Goal: Task Accomplishment & Management: Complete application form

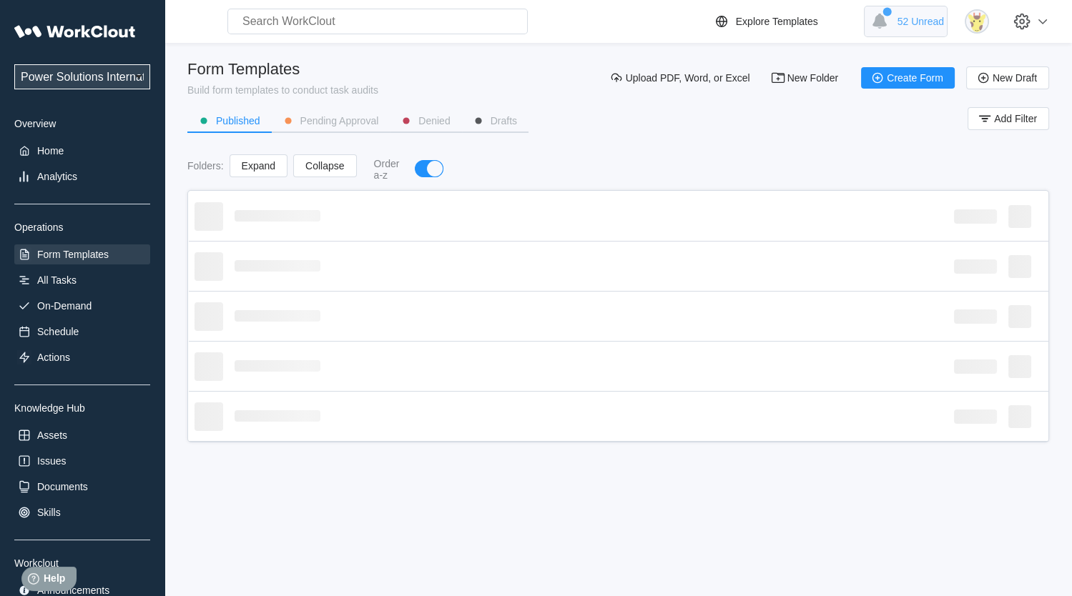
click at [935, 16] on span "52 Unread" at bounding box center [920, 21] width 46 height 11
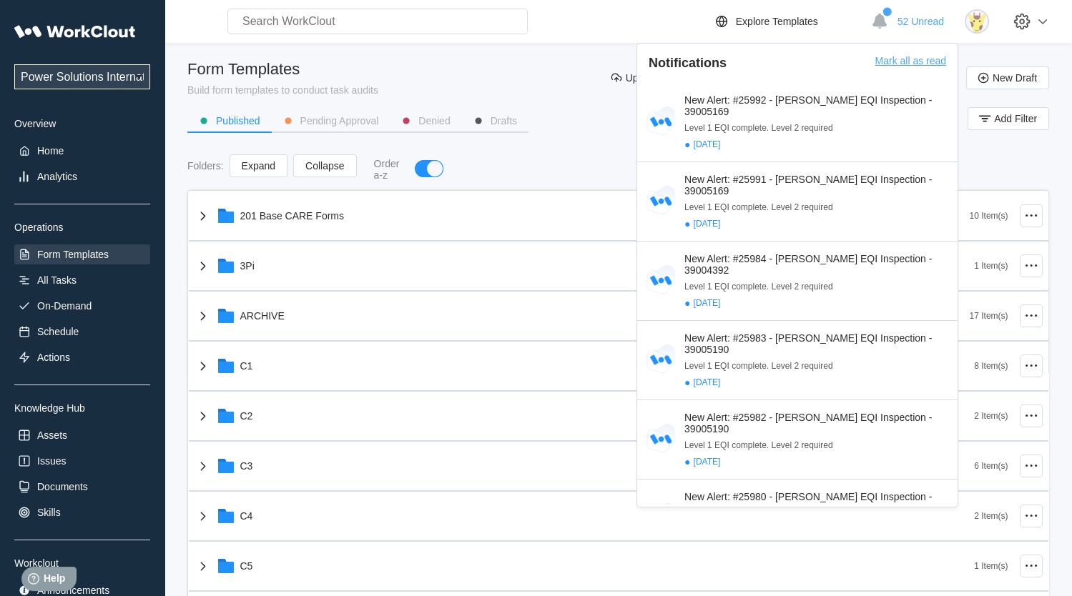
click at [915, 56] on div "Mark all as read" at bounding box center [910, 69] width 72 height 28
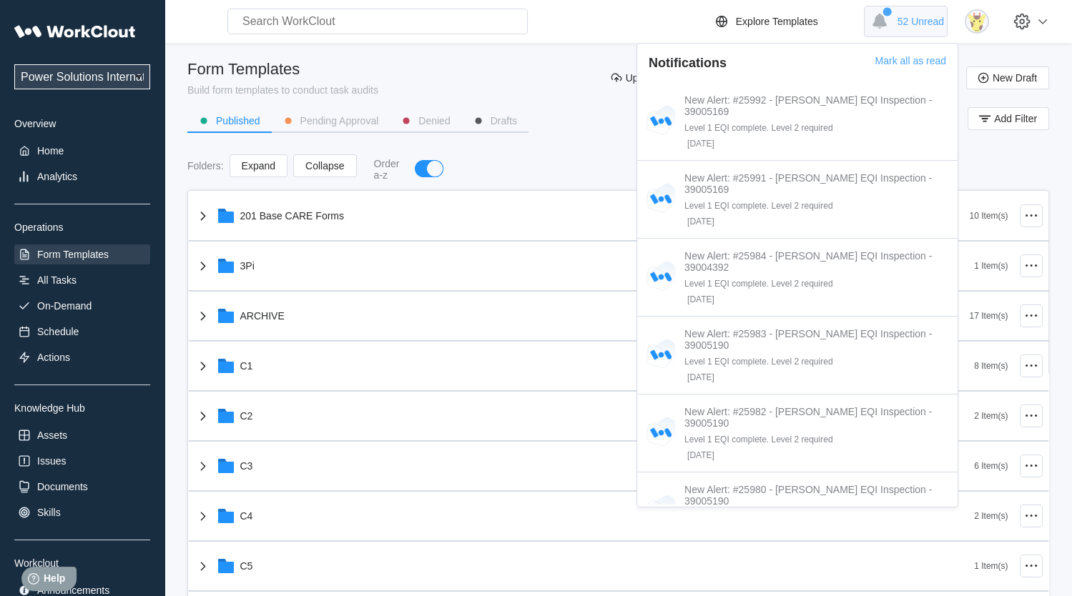
click at [927, 24] on span "52 Unread" at bounding box center [920, 21] width 46 height 11
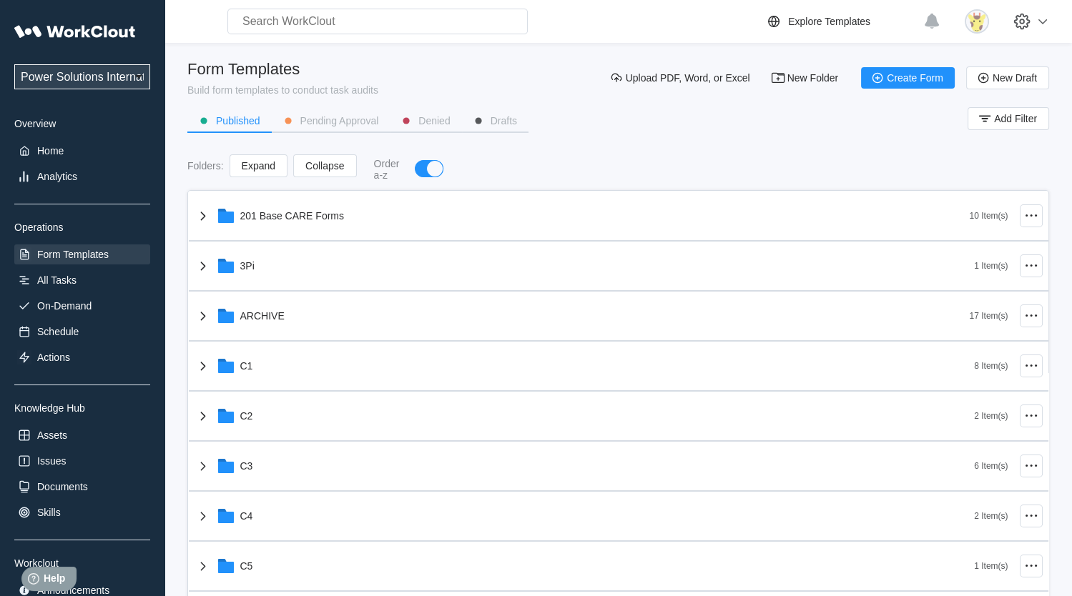
click at [961, 22] on div "Explore Templates 0 Unread" at bounding box center [910, 21] width 290 height 31
click at [976, 20] on img at bounding box center [977, 21] width 24 height 24
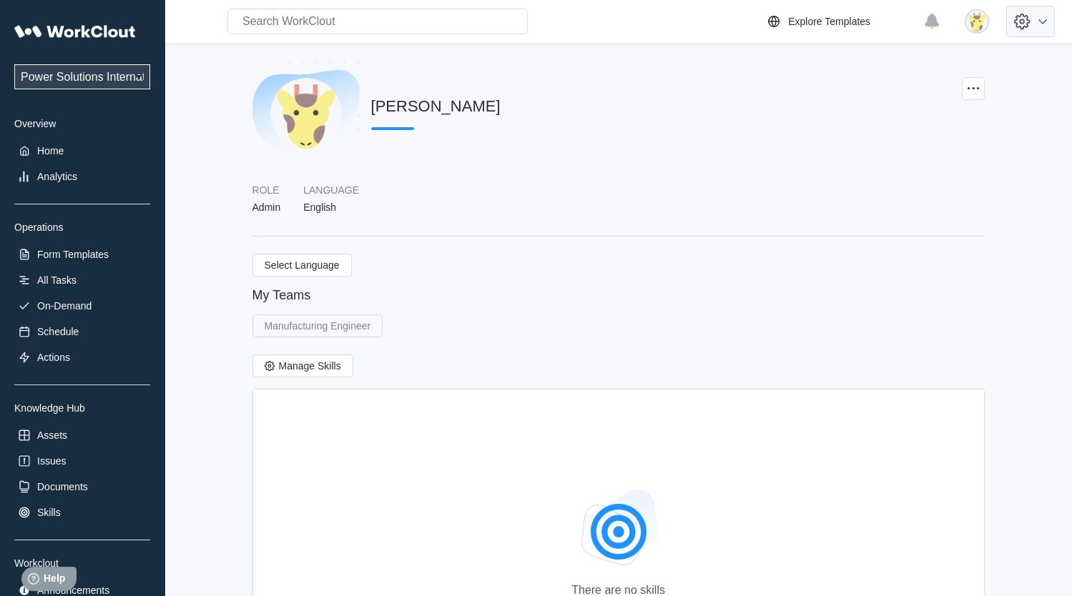
click at [1034, 23] on icon at bounding box center [1022, 21] width 24 height 24
click at [940, 65] on div "Employee Directory" at bounding box center [926, 66] width 87 height 11
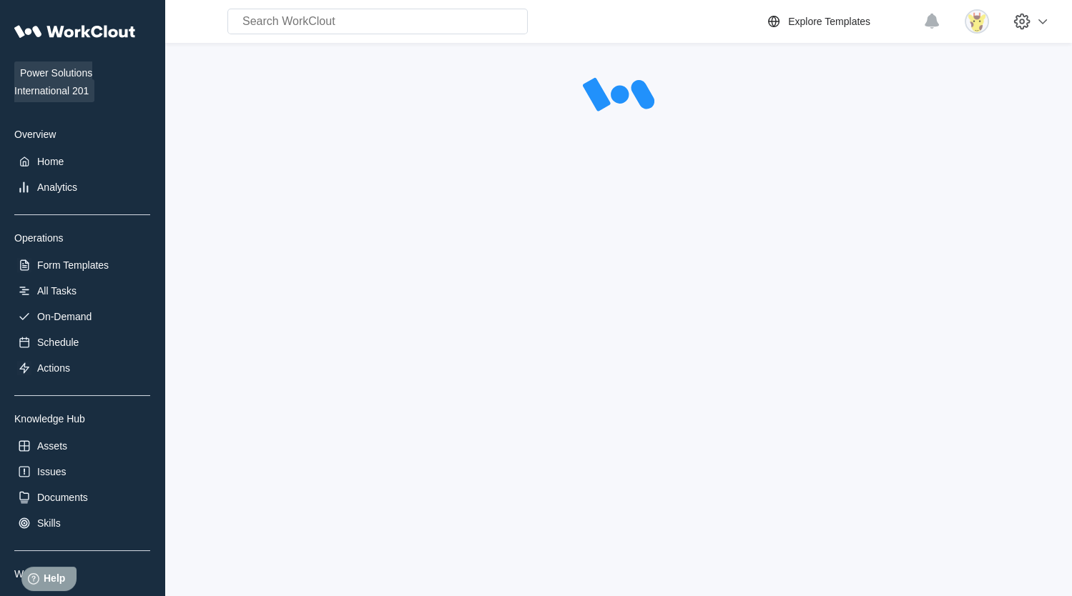
select select "20"
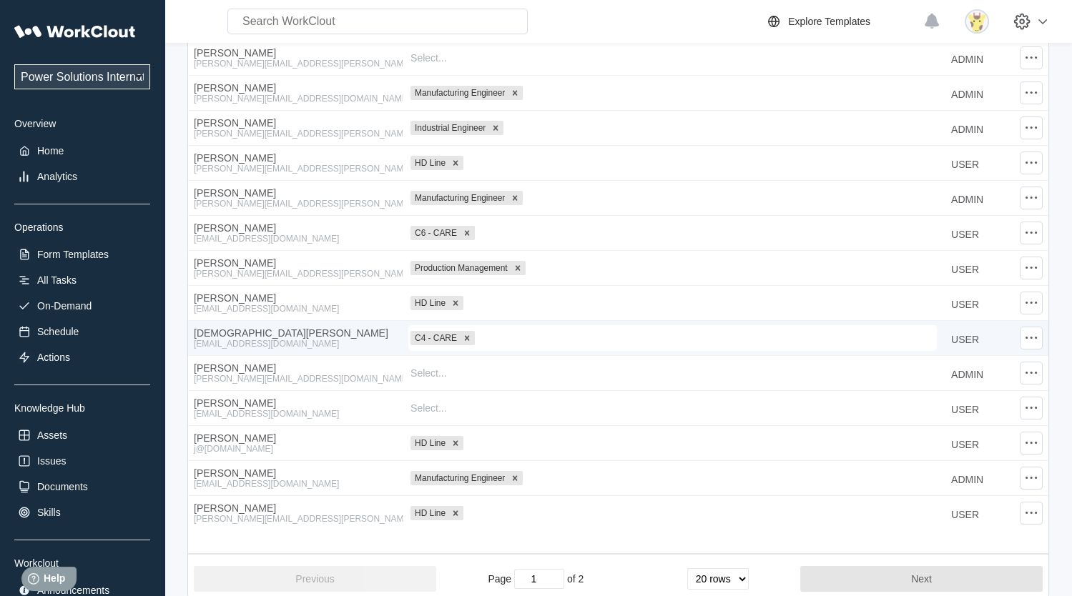
scroll to position [366, 0]
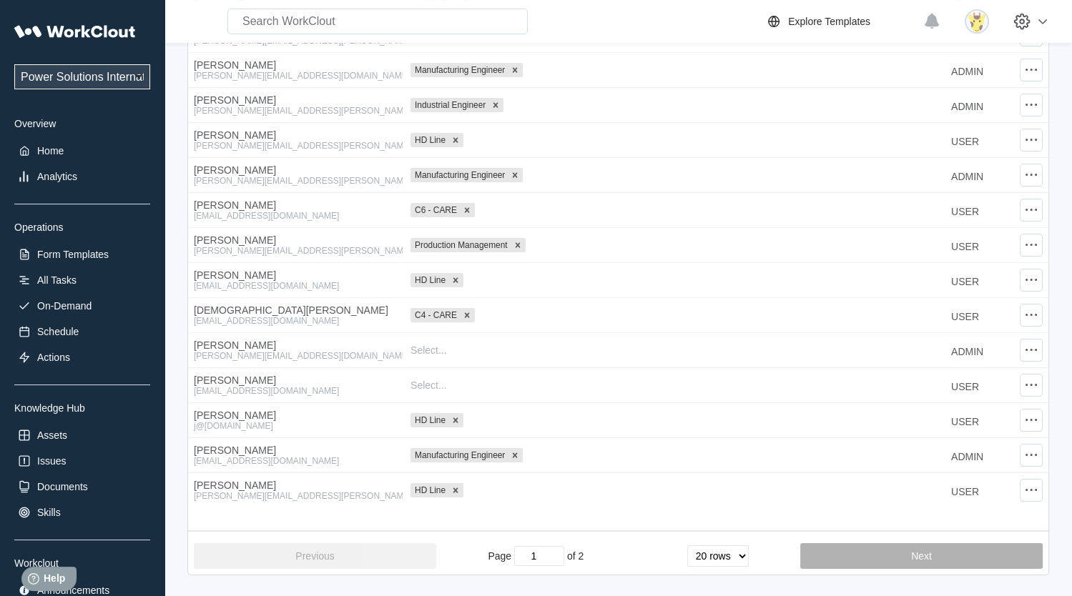
click at [857, 552] on button "Next" at bounding box center [921, 556] width 242 height 26
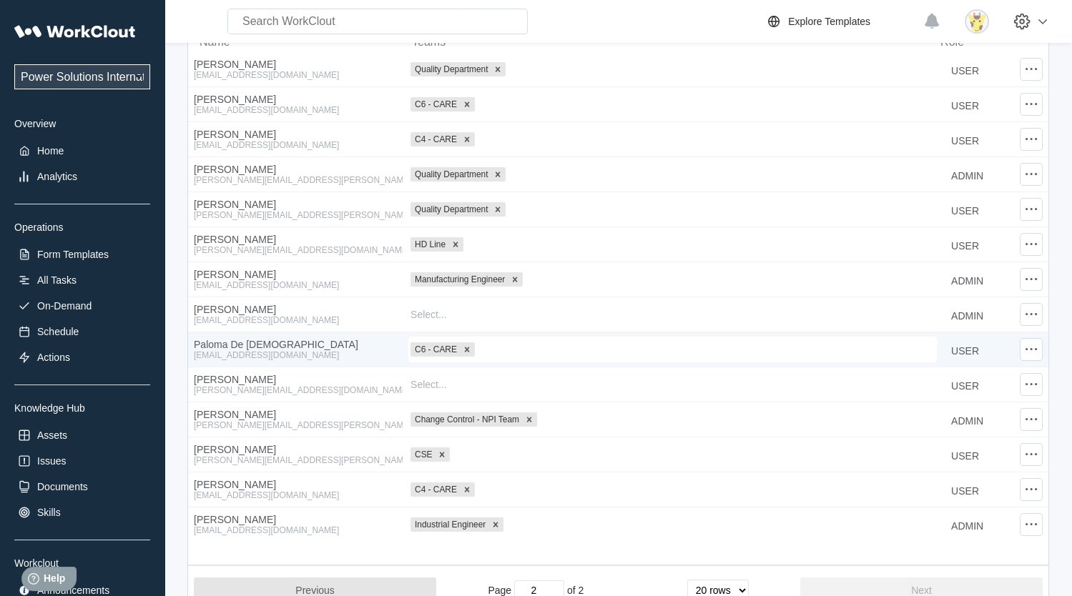
scroll to position [157, 0]
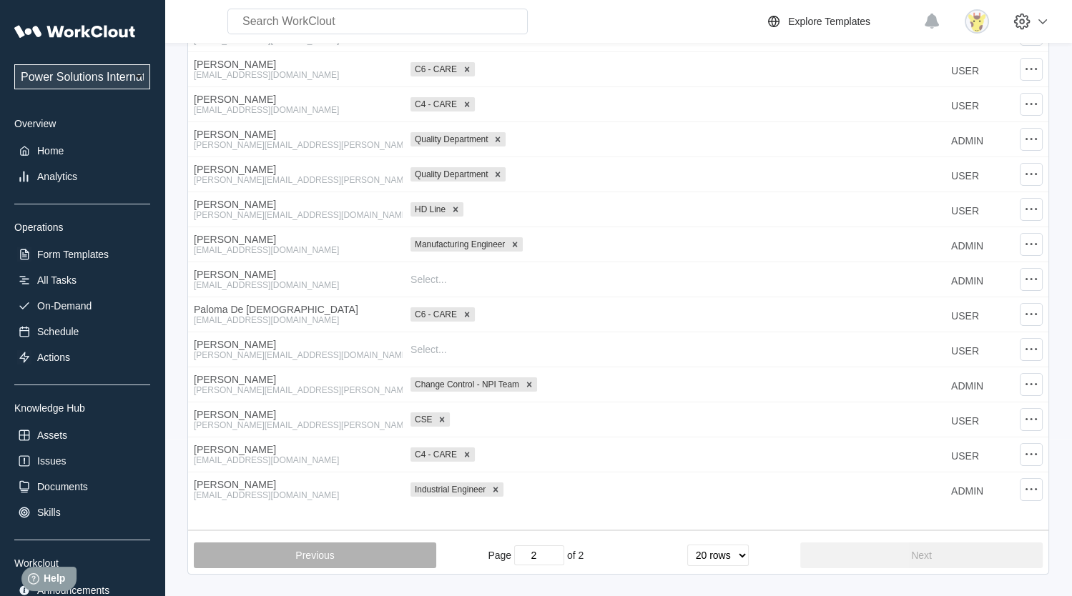
click at [344, 549] on button "Previous" at bounding box center [315, 556] width 242 height 26
type input "1"
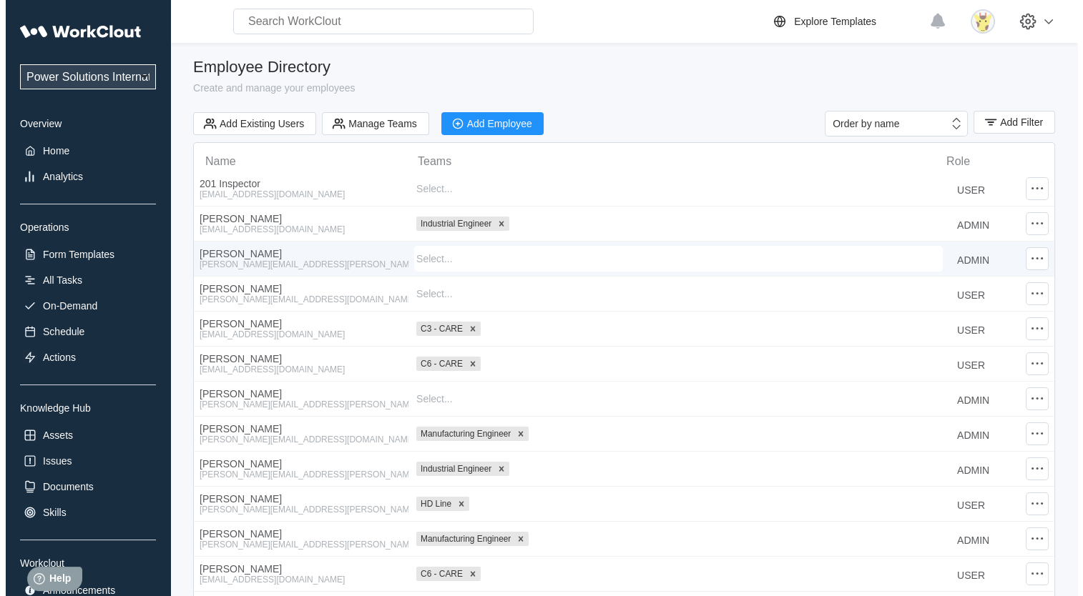
scroll to position [0, 0]
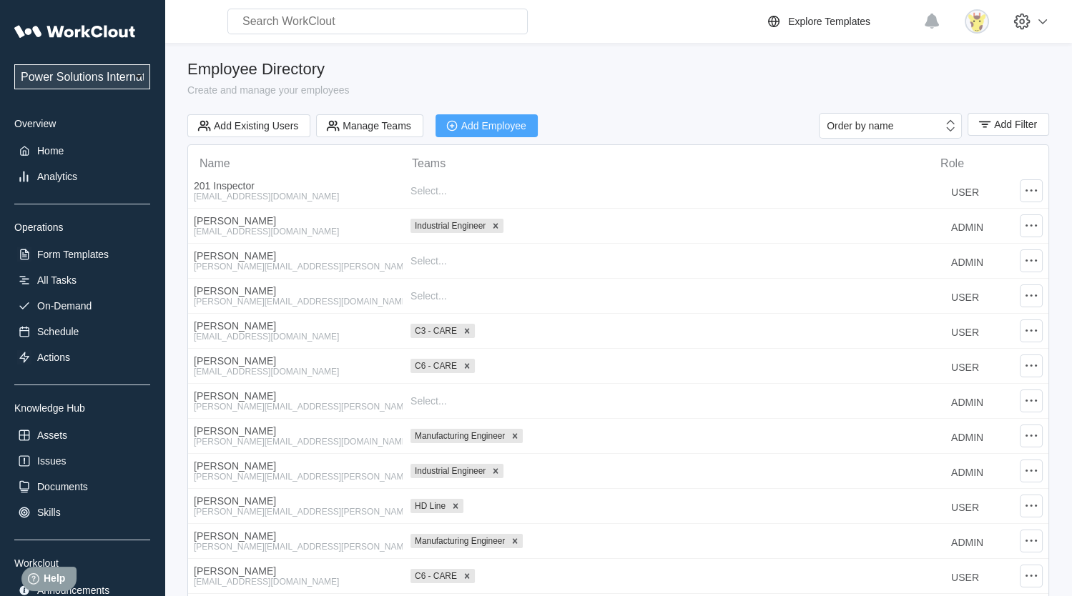
click at [494, 121] on div "Add Employee" at bounding box center [493, 126] width 65 height 10
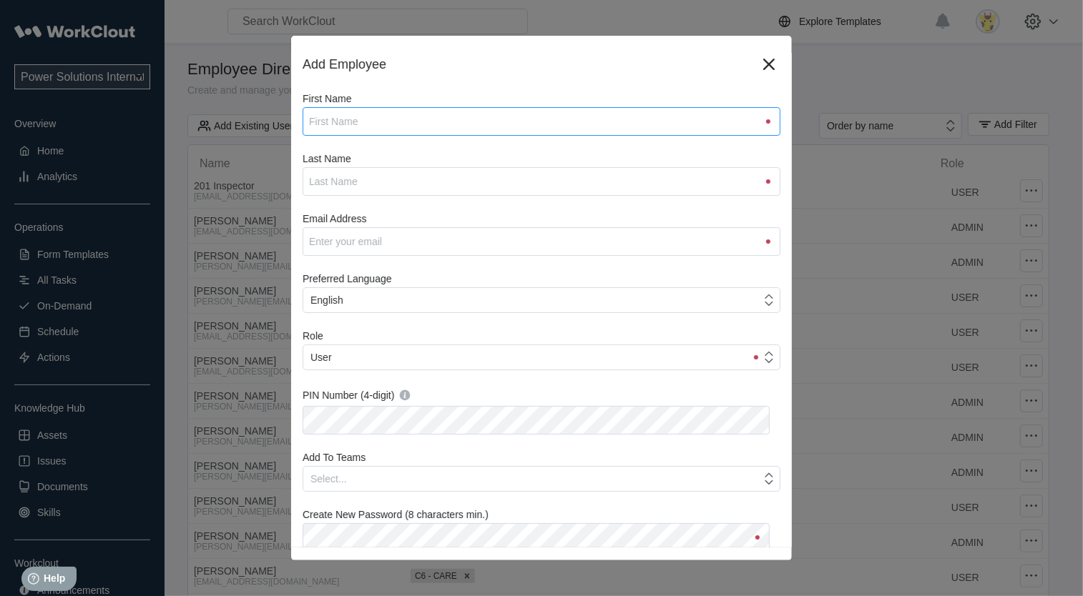
click at [509, 119] on input "First Name" at bounding box center [541, 121] width 478 height 29
click at [455, 102] on label "First Name" at bounding box center [541, 100] width 478 height 14
click at [455, 107] on input "First Name" at bounding box center [541, 121] width 478 height 29
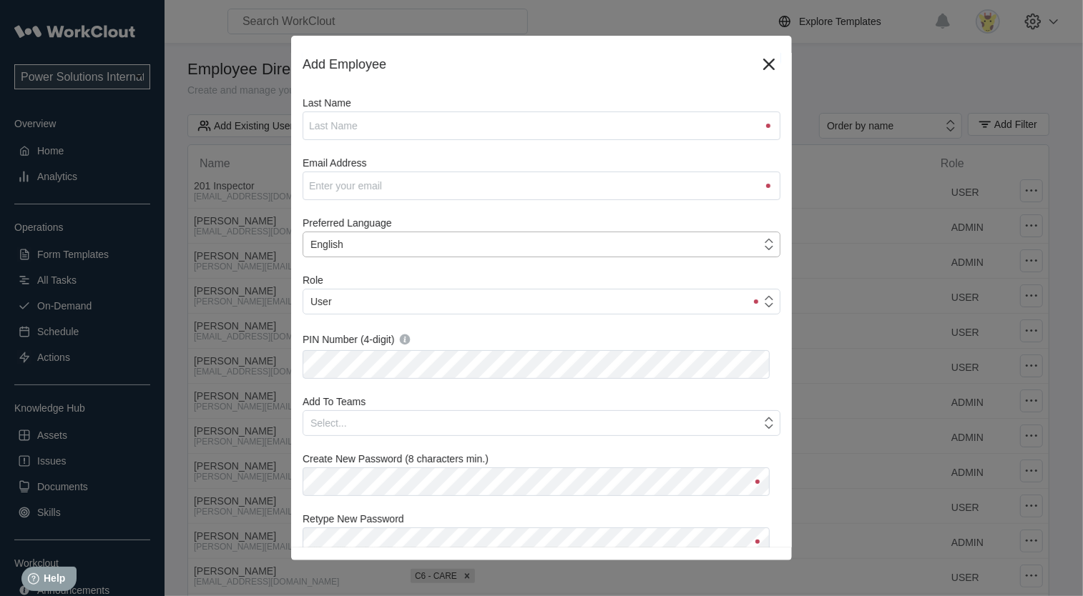
scroll to position [118, 0]
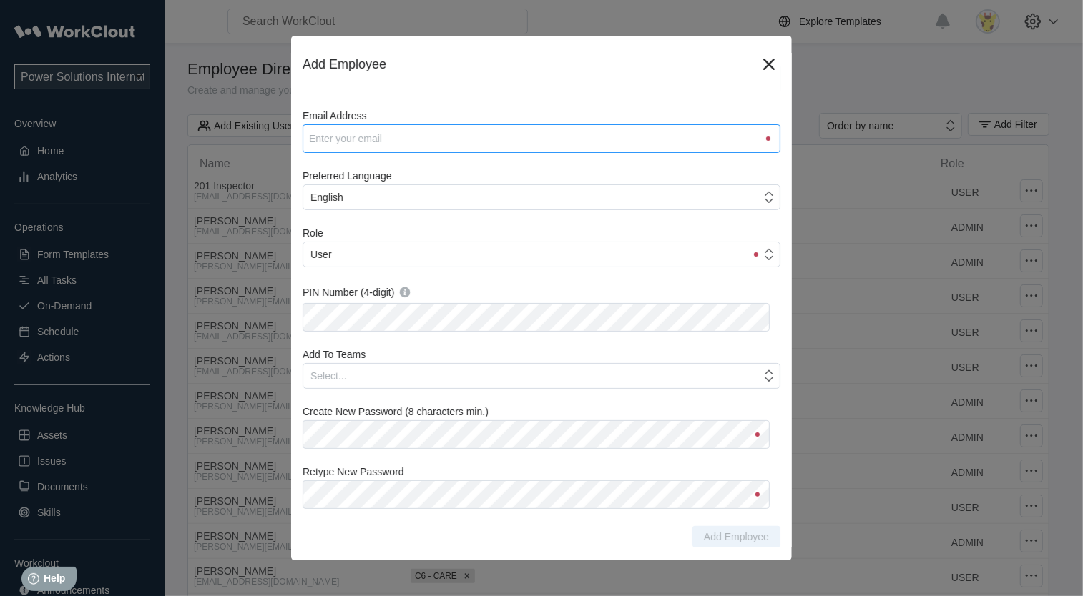
click at [482, 141] on input "Email Address" at bounding box center [541, 138] width 478 height 29
click at [403, 377] on div "Select..." at bounding box center [532, 376] width 458 height 20
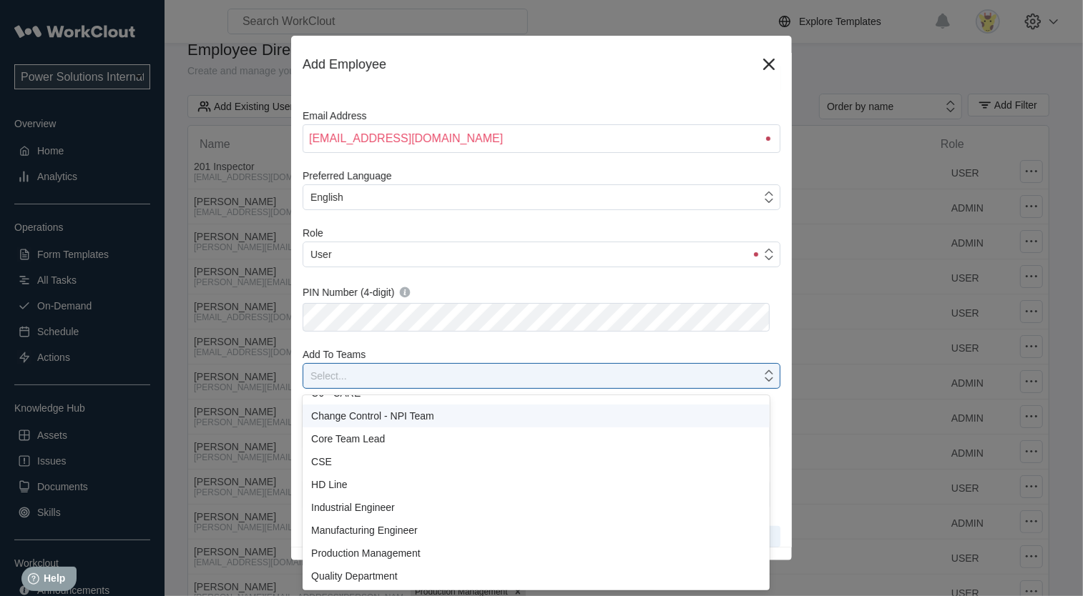
scroll to position [0, 0]
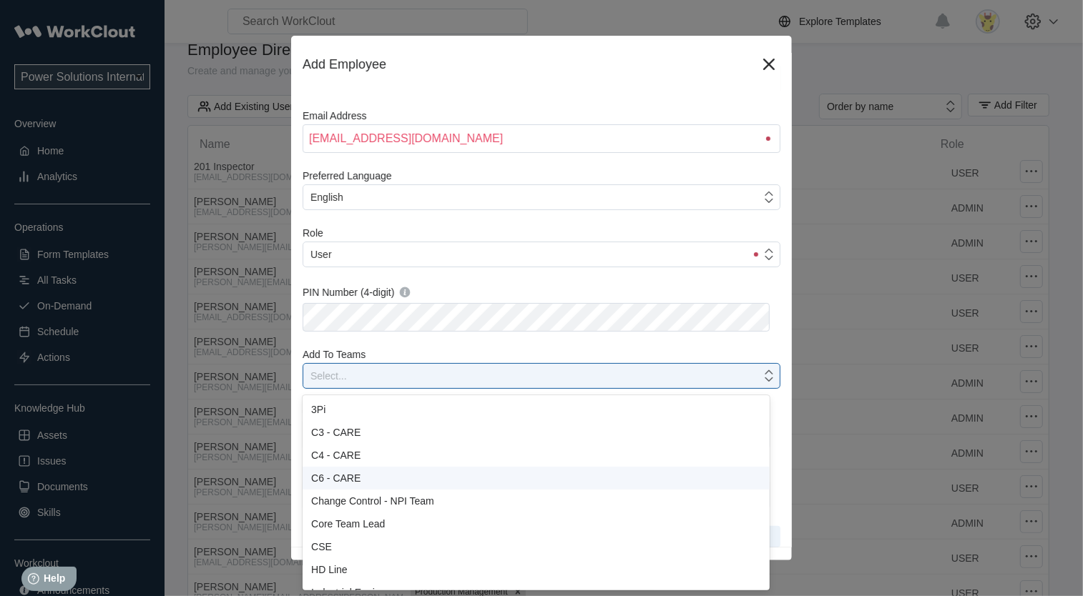
click at [391, 480] on div "C6 - CARE" at bounding box center [536, 478] width 450 height 11
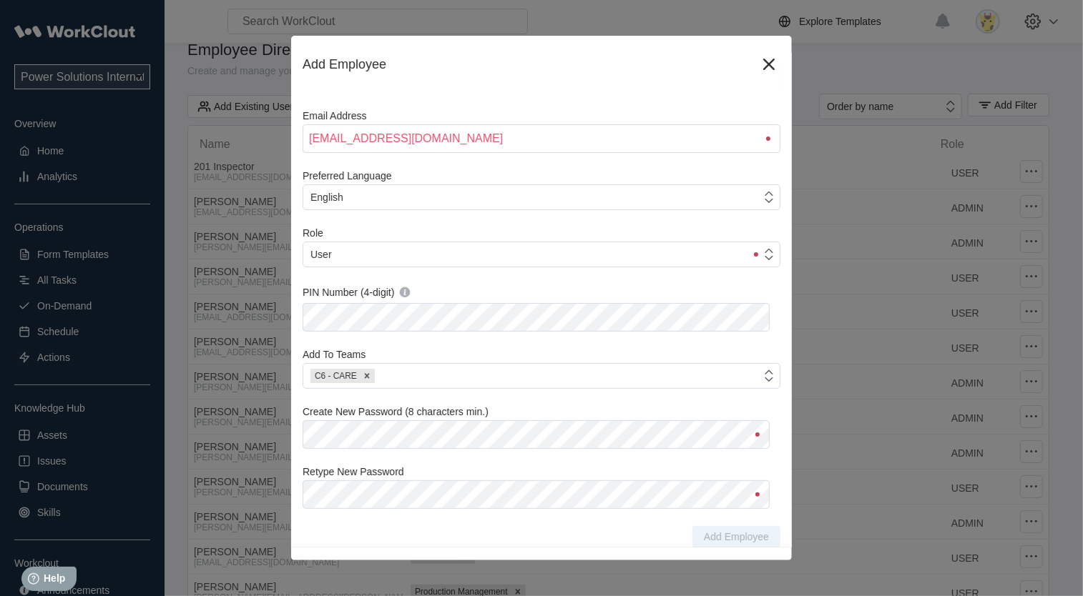
click at [621, 458] on div "First Name Please enter a first name Last Name Email Address [EMAIL_ADDRESS][DO…" at bounding box center [541, 261] width 478 height 573
click at [664, 465] on div "First Name Please enter a first name Last Name Email Address [EMAIL_ADDRESS][DO…" at bounding box center [541, 261] width 478 height 573
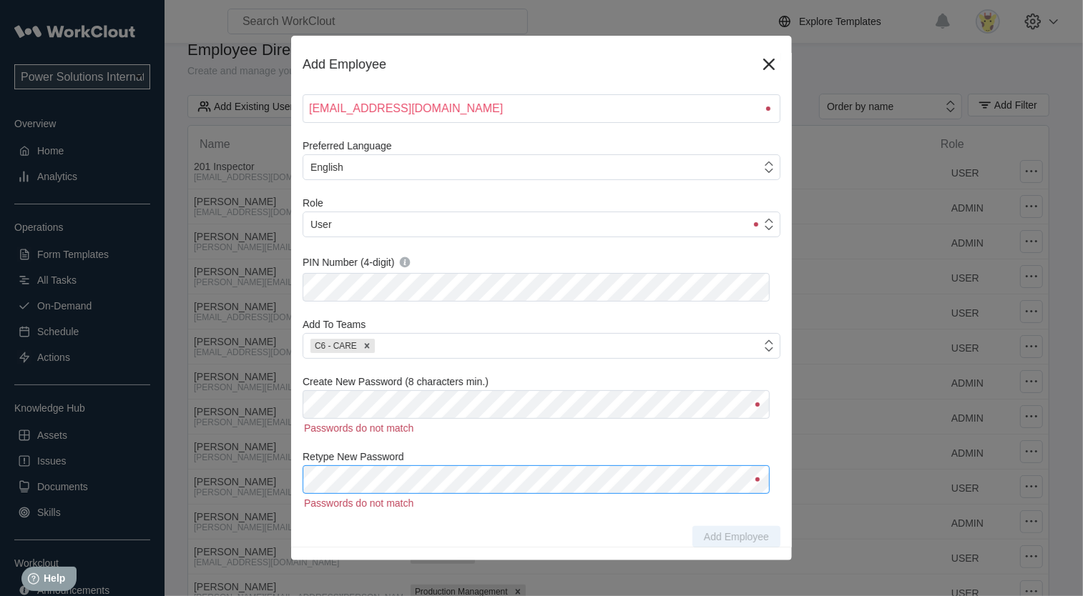
scroll to position [118, 0]
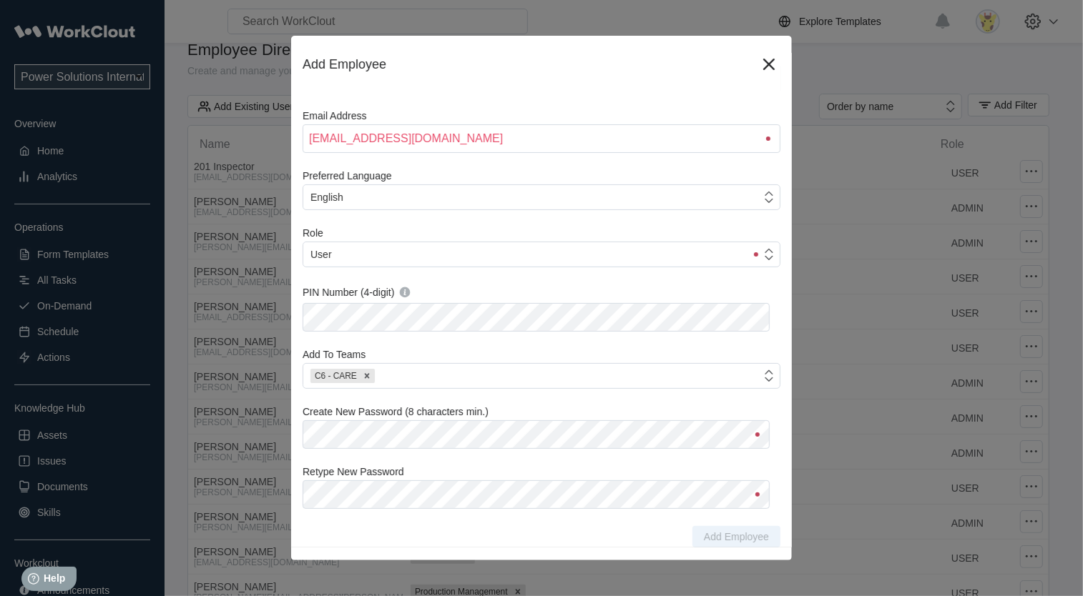
click at [588, 459] on div "First Name Please enter a first name Last Name Email Address [EMAIL_ADDRESS][DO…" at bounding box center [541, 261] width 478 height 573
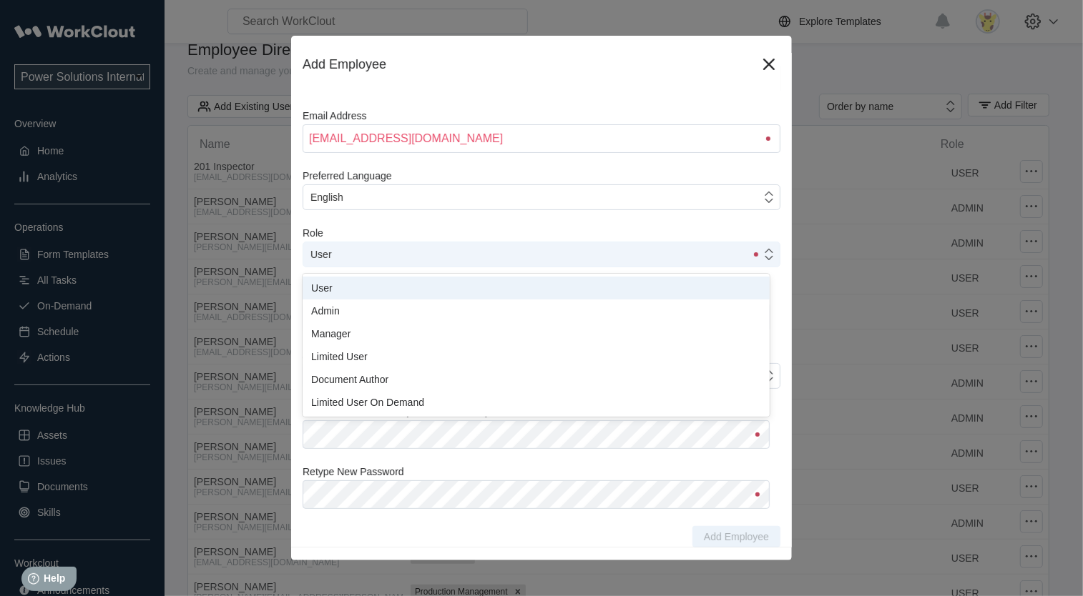
click at [449, 260] on div "User" at bounding box center [524, 255] width 442 height 20
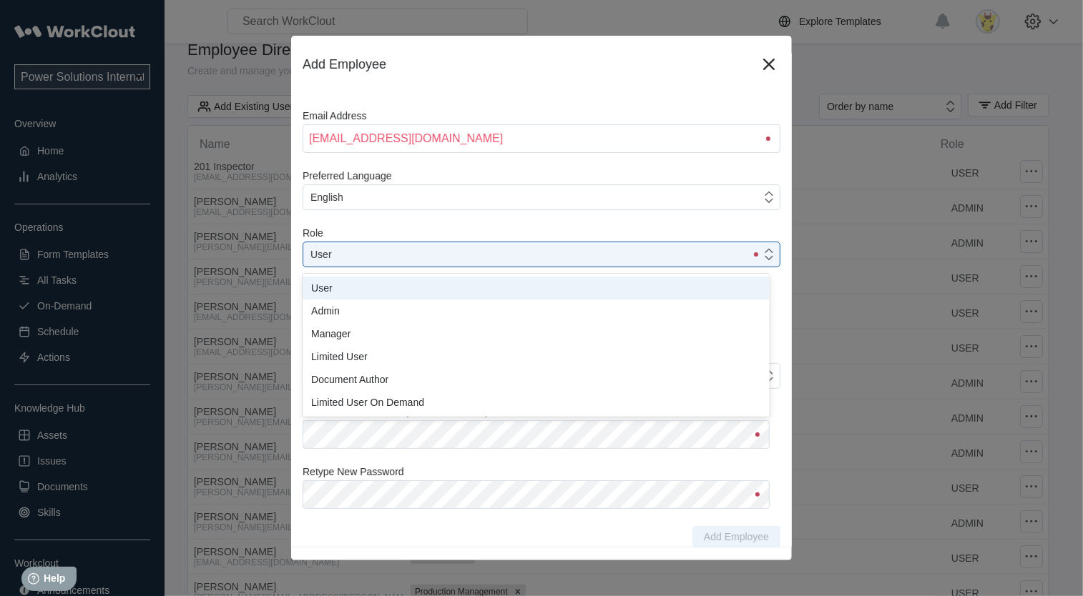
click at [439, 292] on div "User" at bounding box center [536, 287] width 450 height 11
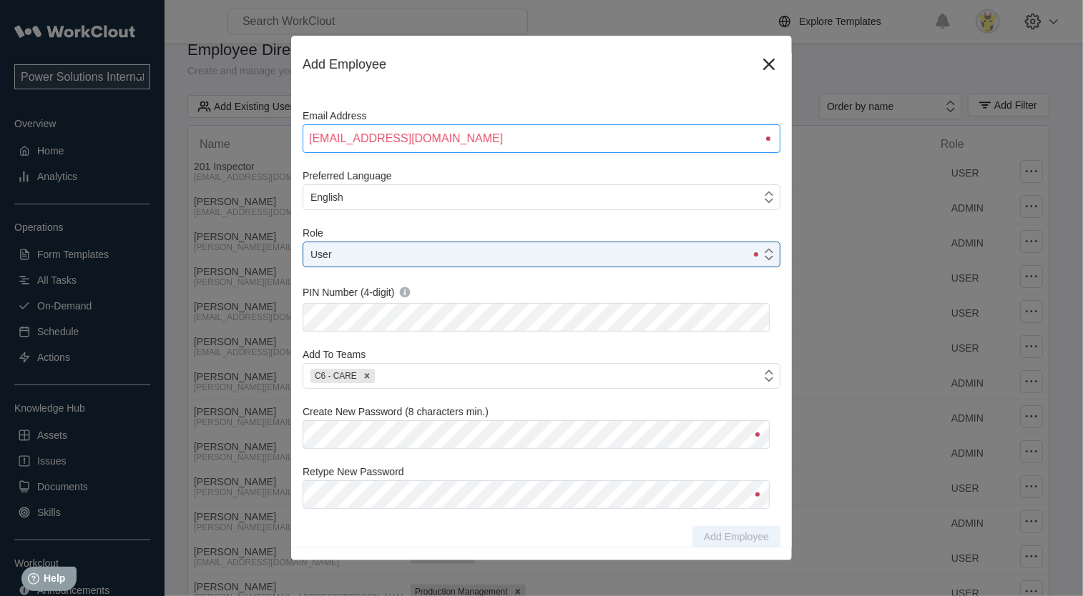
click at [447, 139] on input "[EMAIL_ADDRESS][DOMAIN_NAME]" at bounding box center [541, 138] width 478 height 29
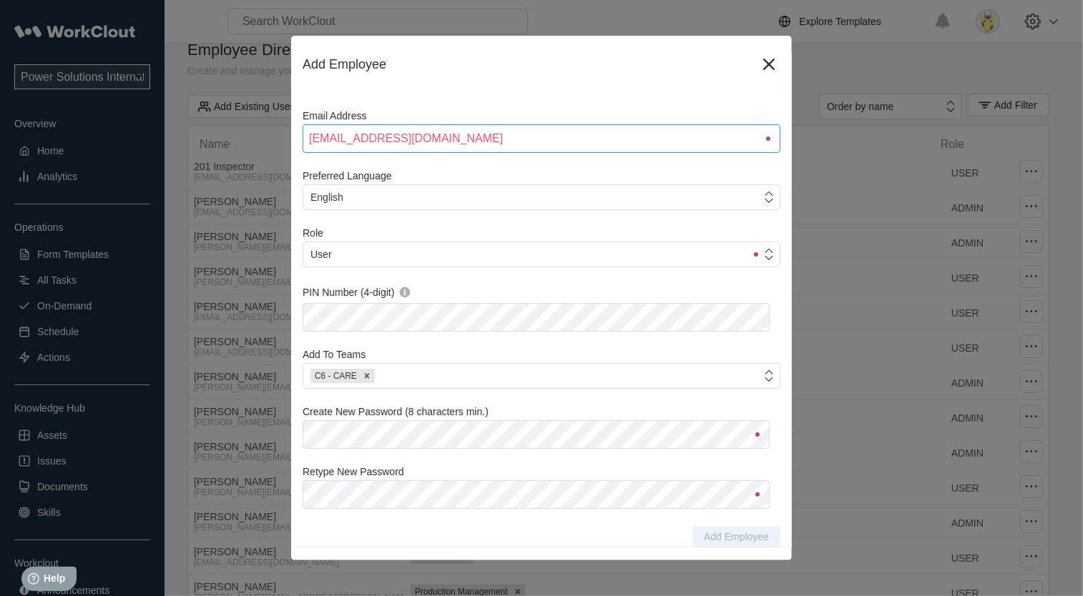
drag, startPoint x: 344, startPoint y: 140, endPoint x: 262, endPoint y: 137, distance: 82.3
click at [262, 137] on div "Add Employee First Name Please enter a first name Last Name Email Address [EMAI…" at bounding box center [541, 298] width 1083 height 596
click at [430, 167] on div "First Name Please enter a first name Last Name Email Address [EMAIL_ADDRESS][DO…" at bounding box center [541, 261] width 478 height 573
drag, startPoint x: 342, startPoint y: 136, endPoint x: 280, endPoint y: 138, distance: 62.2
click at [280, 138] on div "Add Employee First Name Please enter a first name Last Name Email Address [EMAI…" at bounding box center [541, 298] width 1083 height 596
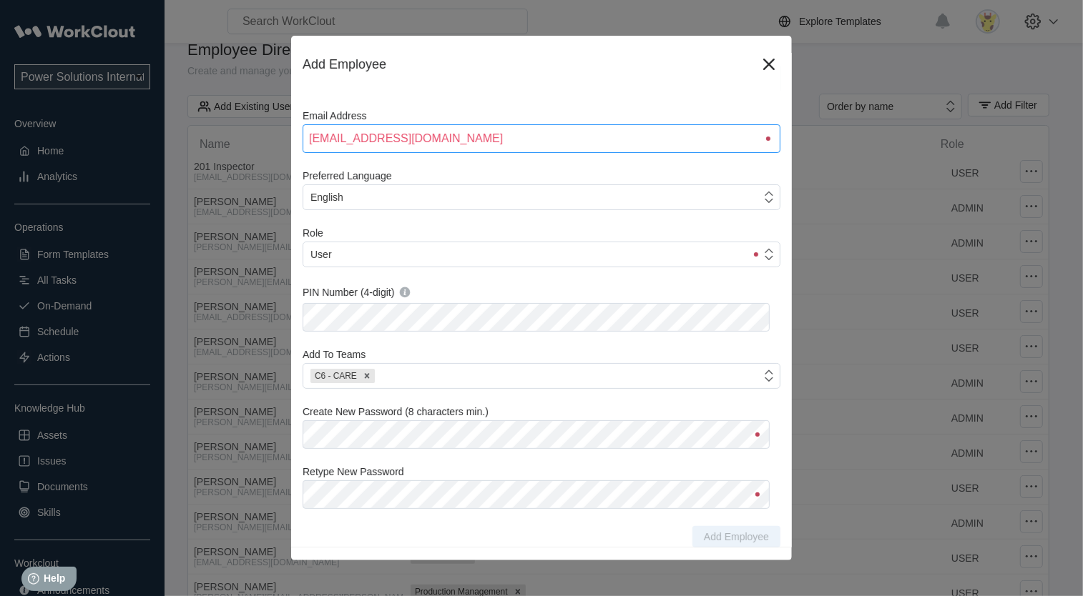
type input "[EMAIL_ADDRESS][DOMAIN_NAME]"
click at [382, 158] on div "First Name Please enter a first name Last Name Email Address [EMAIL_ADDRESS][DO…" at bounding box center [541, 261] width 478 height 573
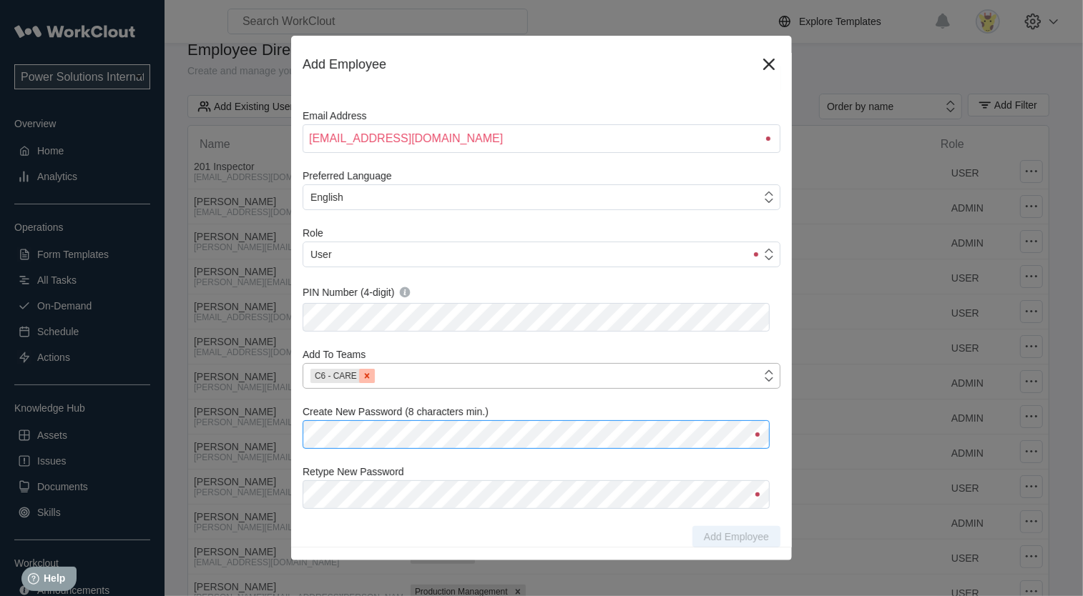
click at [367, 378] on icon at bounding box center [367, 376] width 10 height 10
click at [757, 64] on icon at bounding box center [768, 64] width 23 height 23
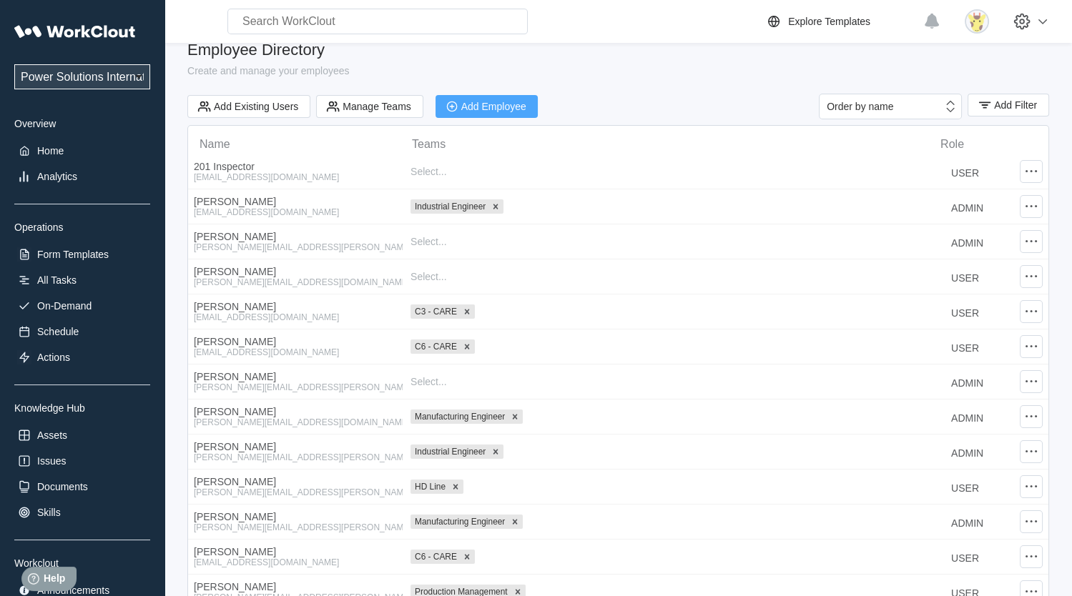
click at [499, 102] on div "Add Employee" at bounding box center [493, 107] width 65 height 10
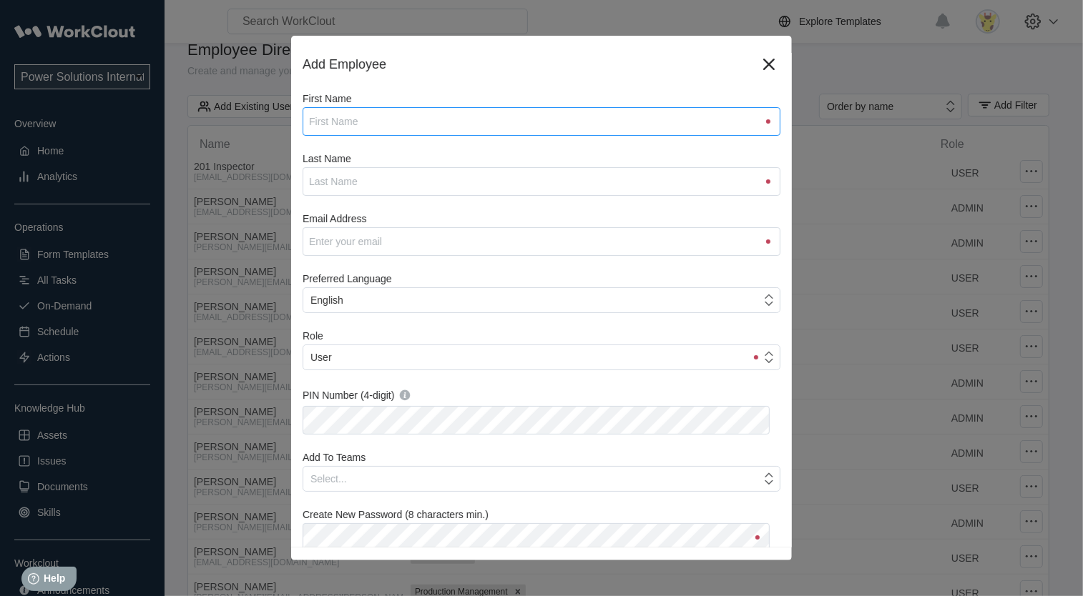
click at [533, 117] on input "First Name" at bounding box center [541, 121] width 478 height 29
type input "[PERSON_NAME]"
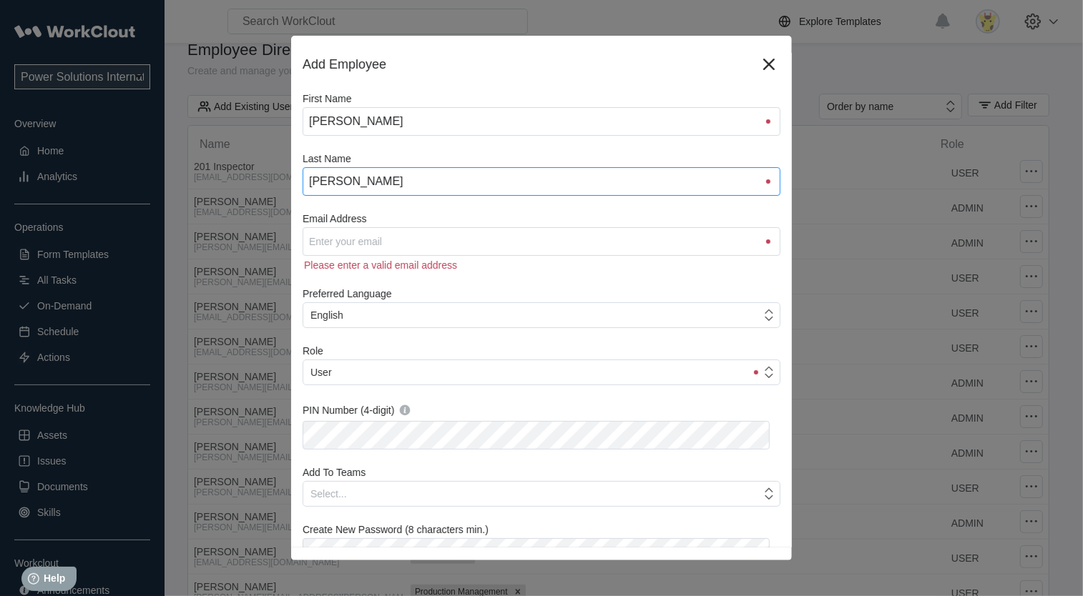
type input "[PERSON_NAME]"
click at [457, 259] on div "Please enter a valid email address" at bounding box center [541, 263] width 478 height 15
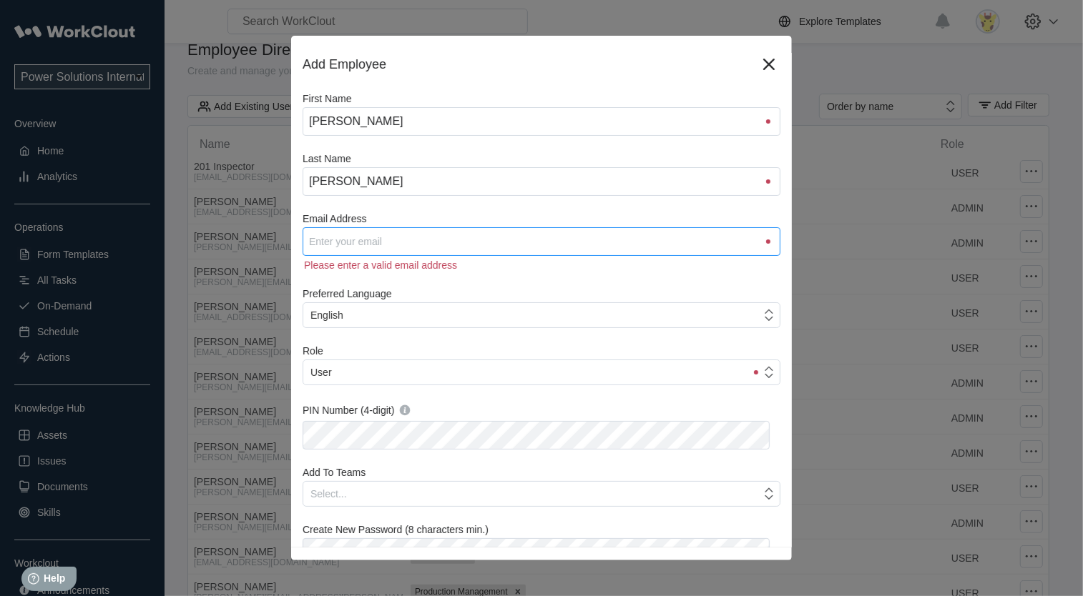
click at [455, 247] on input "Email Address" at bounding box center [541, 241] width 478 height 29
type input "[EMAIL_ADDRESS][DOMAIN_NAME]"
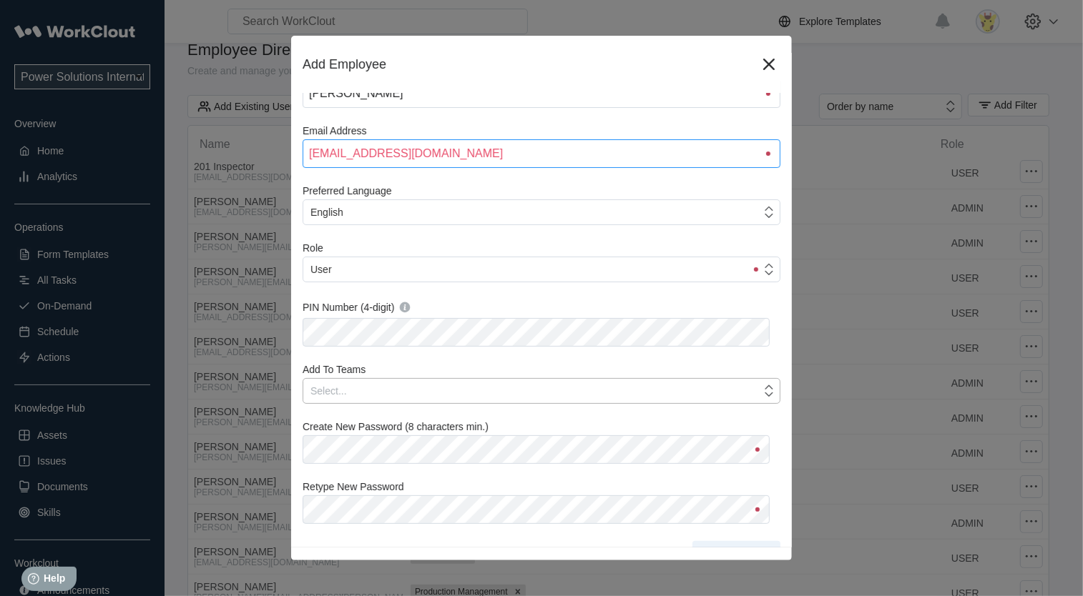
scroll to position [103, 0]
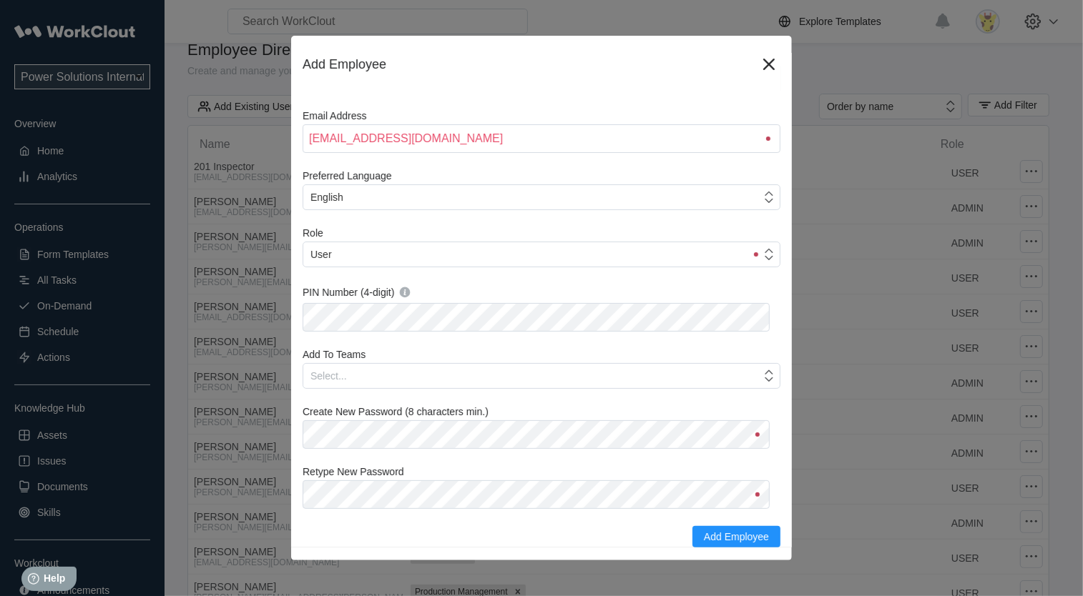
click at [701, 458] on div "First Name [PERSON_NAME] Last Name [PERSON_NAME] Email Address [EMAIL_ADDRESS][…" at bounding box center [541, 269] width 478 height 558
click at [726, 537] on span "Add Employee" at bounding box center [736, 537] width 65 height 10
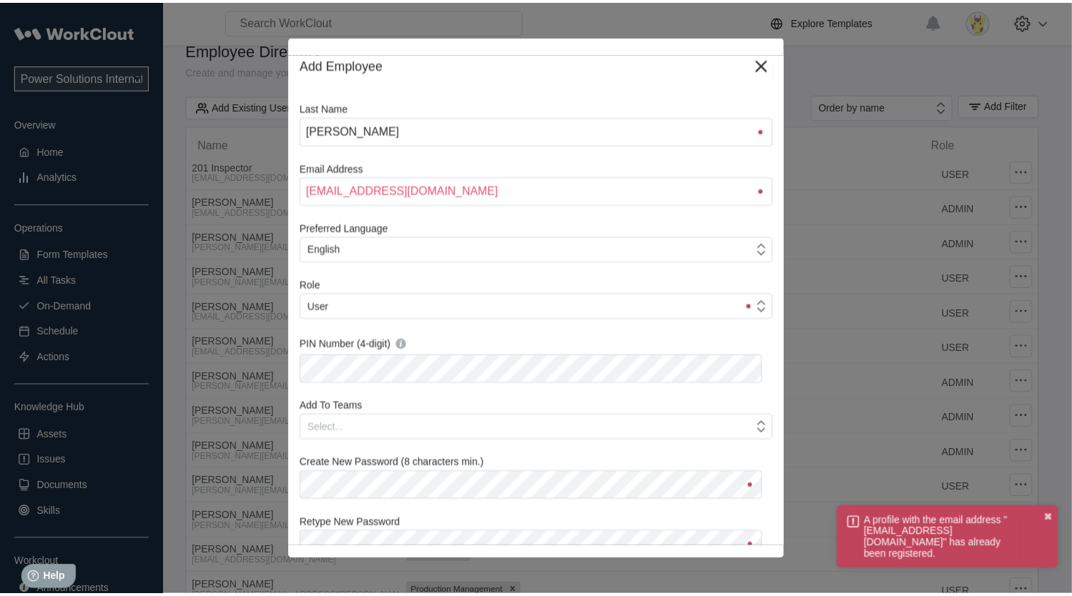
scroll to position [0, 0]
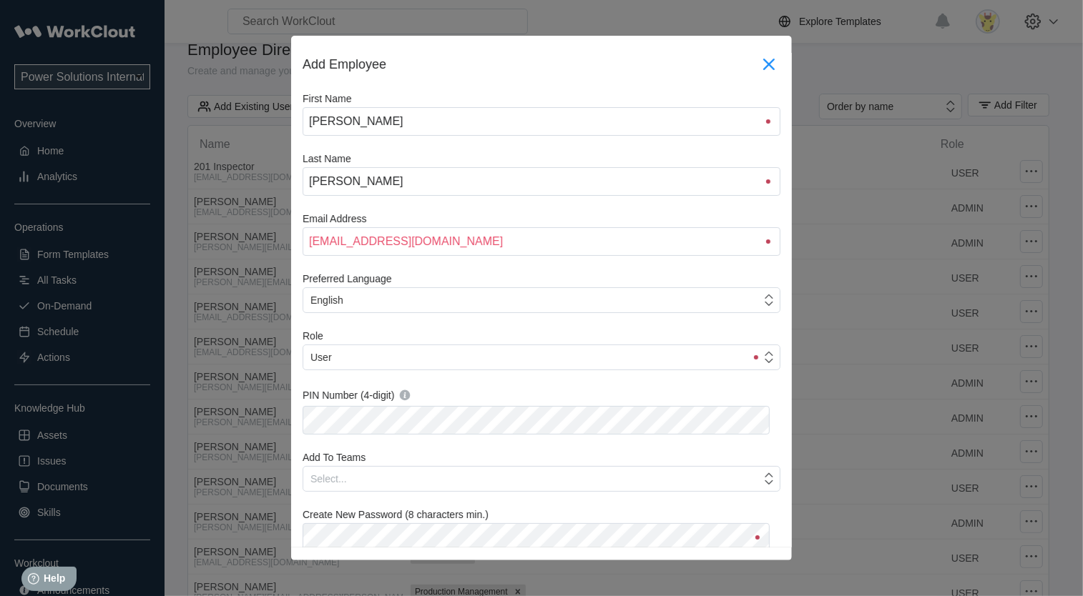
click at [762, 62] on icon at bounding box center [768, 64] width 23 height 23
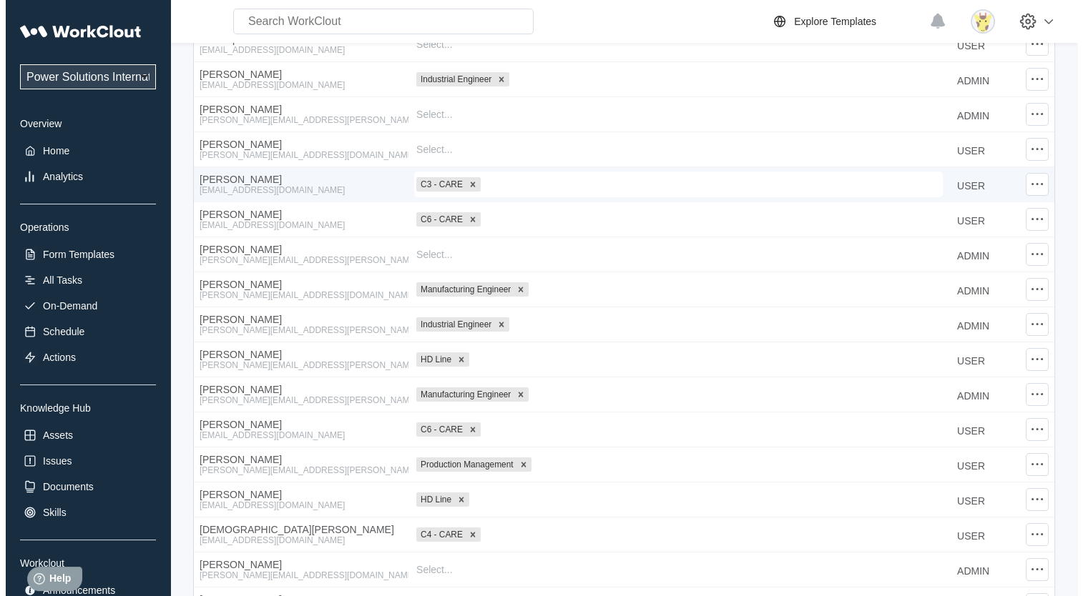
scroll to position [162, 0]
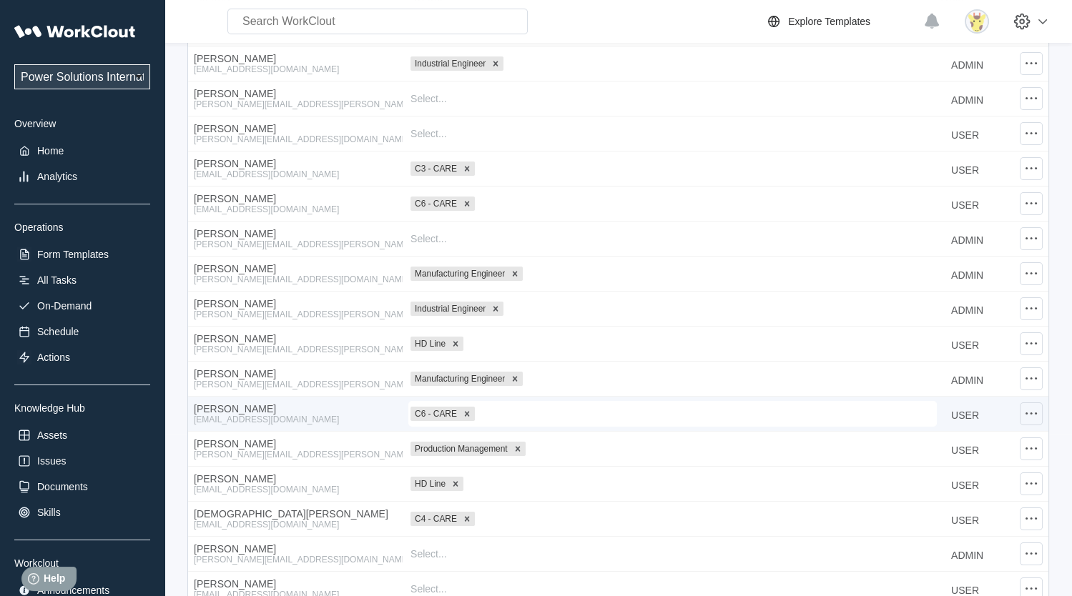
click at [1027, 412] on icon at bounding box center [1030, 413] width 17 height 17
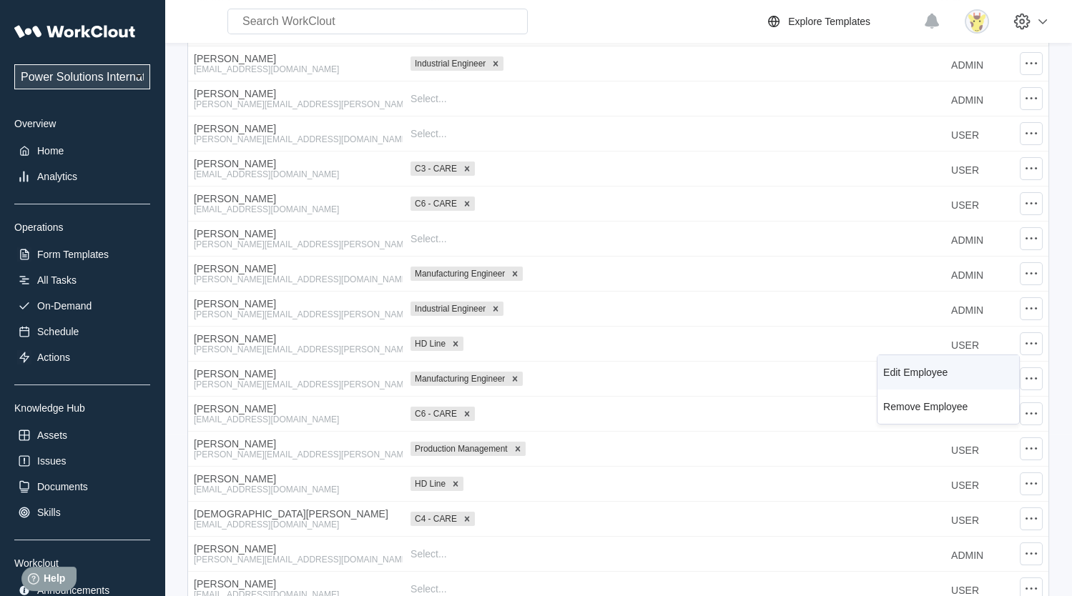
click at [926, 374] on div "Edit Employee" at bounding box center [915, 372] width 64 height 11
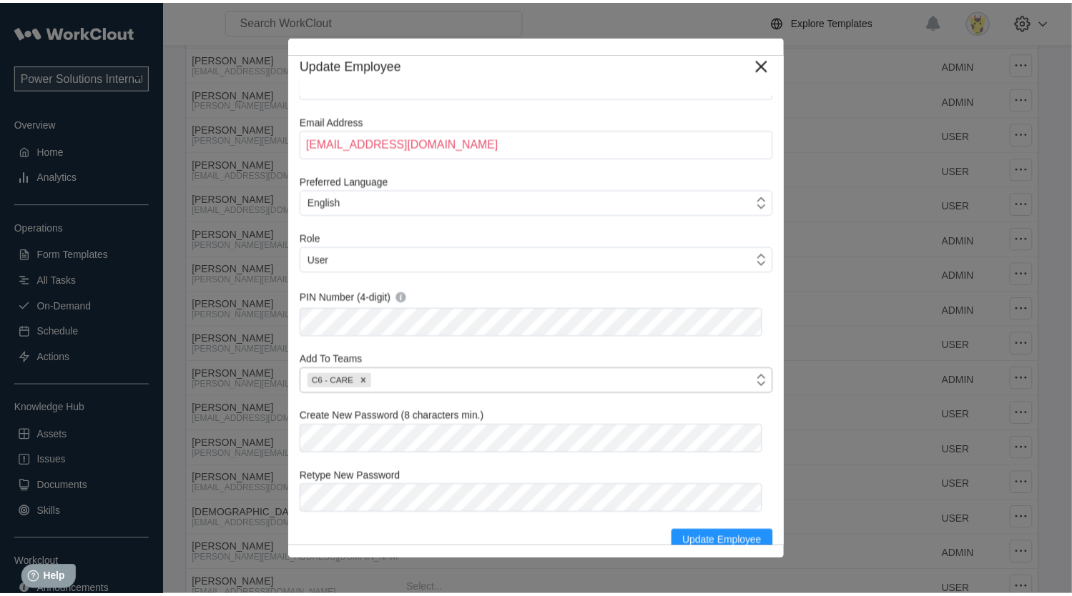
scroll to position [103, 0]
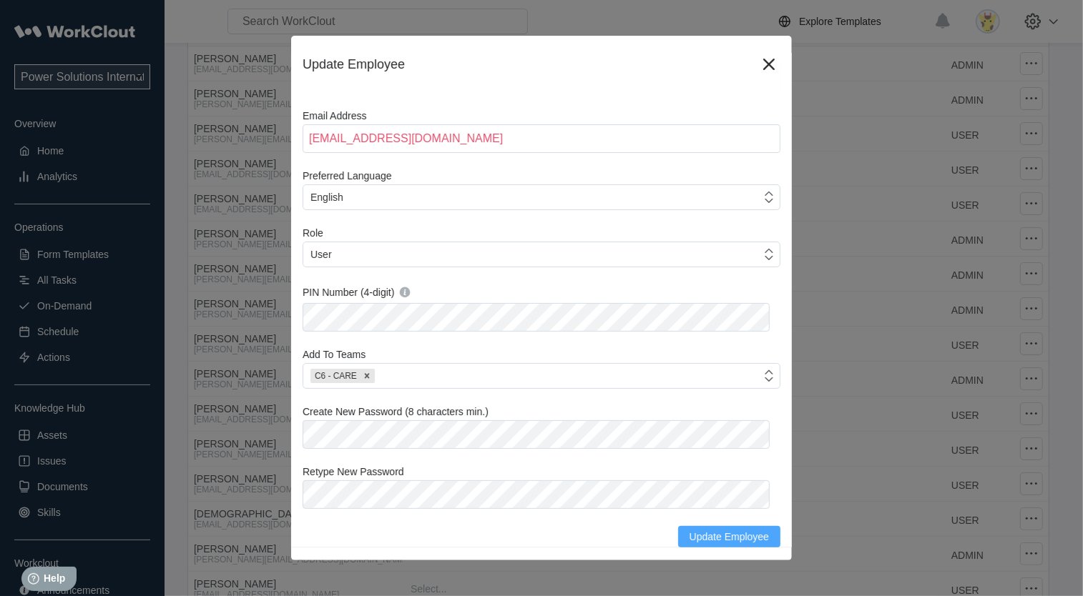
click at [704, 535] on span "Update Employee" at bounding box center [728, 537] width 79 height 10
